Goal: Task Accomplishment & Management: Complete application form

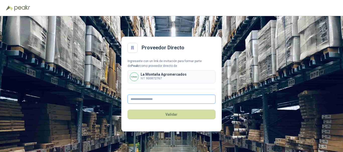
click at [151, 99] on input "text" at bounding box center [171, 99] width 88 height 9
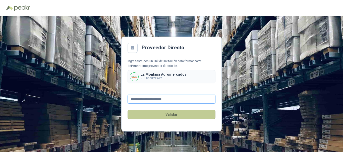
type input "**********"
click at [168, 116] on button "Validar" at bounding box center [171, 115] width 88 height 10
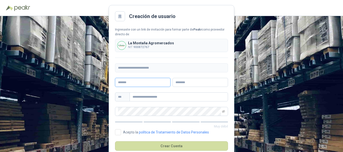
click at [154, 84] on input "text" at bounding box center [142, 82] width 55 height 9
type input "**********"
click at [219, 84] on input "text" at bounding box center [199, 82] width 55 height 9
type input "**********"
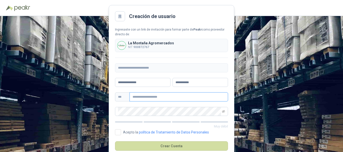
click at [176, 100] on input "text" at bounding box center [178, 97] width 98 height 9
type input "**********"
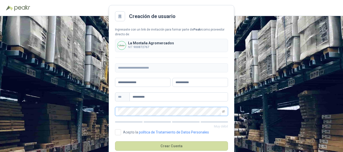
click at [99, 109] on div "**********" at bounding box center [171, 84] width 343 height 136
click at [108, 113] on div "**********" at bounding box center [171, 84] width 343 height 136
drag, startPoint x: 224, startPoint y: 111, endPoint x: 167, endPoint y: 121, distance: 58.4
click at [224, 111] on icon "eye-invisible" at bounding box center [223, 111] width 3 height 3
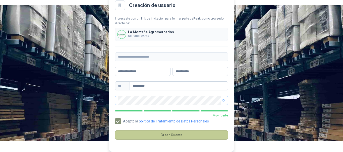
click at [171, 136] on button "Crear Cuenta" at bounding box center [171, 135] width 113 height 10
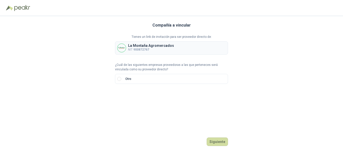
click at [175, 42] on div "[GEOGRAPHIC_DATA] NIT 900872767" at bounding box center [171, 47] width 113 height 13
click at [176, 45] on div "[GEOGRAPHIC_DATA] NIT 900872767" at bounding box center [171, 47] width 113 height 13
click at [217, 142] on button "Siguiente" at bounding box center [216, 142] width 21 height 9
click at [177, 97] on input "text" at bounding box center [179, 96] width 88 height 9
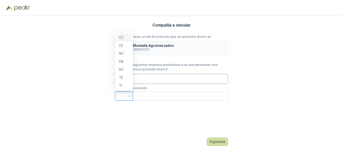
click at [128, 98] on input "search" at bounding box center [124, 96] width 12 height 8
click at [126, 55] on div "NIT" at bounding box center [124, 54] width 10 height 6
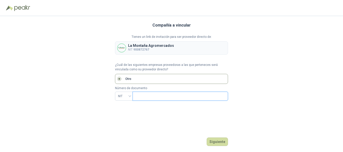
click at [167, 99] on input "text" at bounding box center [179, 96] width 88 height 9
type input "*********"
click at [217, 144] on button "Siguiente" at bounding box center [216, 142] width 21 height 9
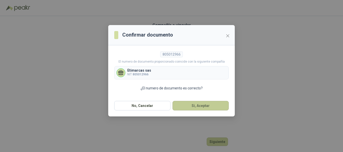
click at [198, 105] on button "Si, Aceptar" at bounding box center [200, 106] width 56 height 10
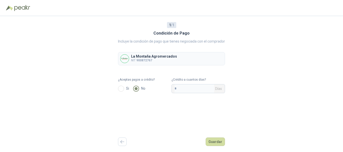
click at [124, 85] on div "Si No" at bounding box center [144, 88] width 53 height 9
click at [193, 87] on input "*" at bounding box center [194, 89] width 40 height 9
type input "**"
click at [216, 140] on button "Guardar" at bounding box center [214, 142] width 19 height 9
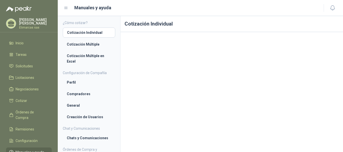
scroll to position [8, 0]
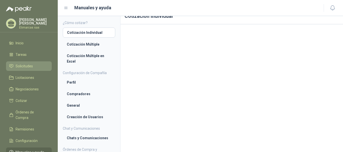
click at [33, 62] on link "Solicitudes" at bounding box center [29, 66] width 46 height 10
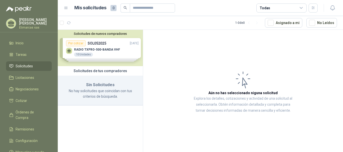
click at [79, 49] on div "Solicitudes de nuevos compradores Por cotizar SOL052025 [DATE] RADIO TXPRO-500-…" at bounding box center [100, 48] width 85 height 36
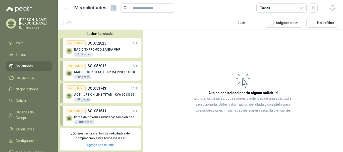
click at [101, 113] on p "SOL051641" at bounding box center [97, 111] width 19 height 6
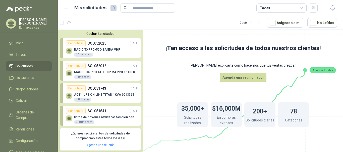
click at [78, 112] on div "Por cotizar" at bounding box center [76, 111] width 20 height 6
click at [79, 122] on div "700 Unidades" at bounding box center [84, 122] width 20 height 4
click at [69, 117] on icon at bounding box center [69, 118] width 4 height 2
click at [67, 94] on icon at bounding box center [69, 96] width 4 height 4
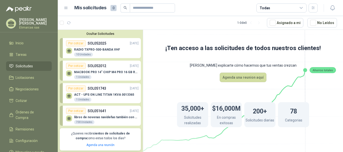
click at [95, 96] on p "ACT - UPS ON LINE TITAN 1KVA 0013365" at bounding box center [104, 95] width 60 height 4
click at [96, 51] on p "RADIO TXPRO-500-BANDA VHF" at bounding box center [97, 50] width 46 height 4
click at [25, 42] on li "Inicio" at bounding box center [29, 43] width 40 height 6
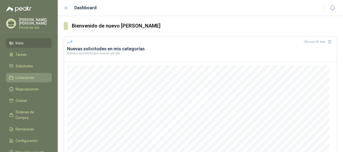
click at [28, 78] on span "Licitaciones" at bounding box center [25, 78] width 19 height 6
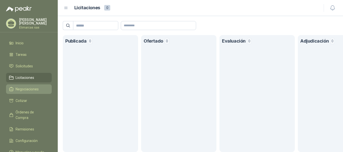
click at [29, 89] on span "Negociaciones" at bounding box center [27, 90] width 23 height 6
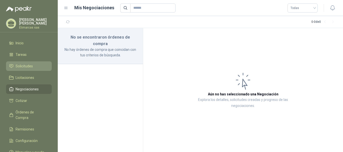
click at [35, 66] on li "Solicitudes" at bounding box center [29, 66] width 40 height 6
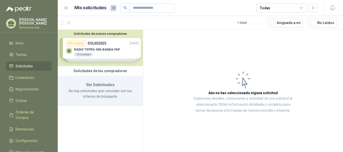
click at [108, 45] on div "Solicitudes de nuevos compradores Por cotizar SOL052025 [DATE] RADIO TXPRO-500-…" at bounding box center [100, 48] width 85 height 36
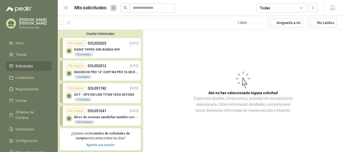
click at [108, 45] on div "Por cotizar SOL052025 [DATE]" at bounding box center [102, 43] width 72 height 6
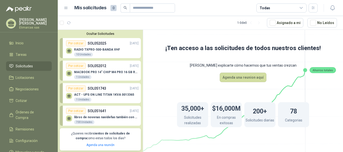
click at [101, 34] on button "Ocultar Solicitudes" at bounding box center [100, 34] width 81 height 4
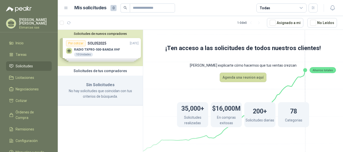
click at [98, 98] on p "No hay solicitudes que coincidan con tus criterios de búsqueda." at bounding box center [100, 93] width 73 height 11
